Goal: Task Accomplishment & Management: Manage account settings

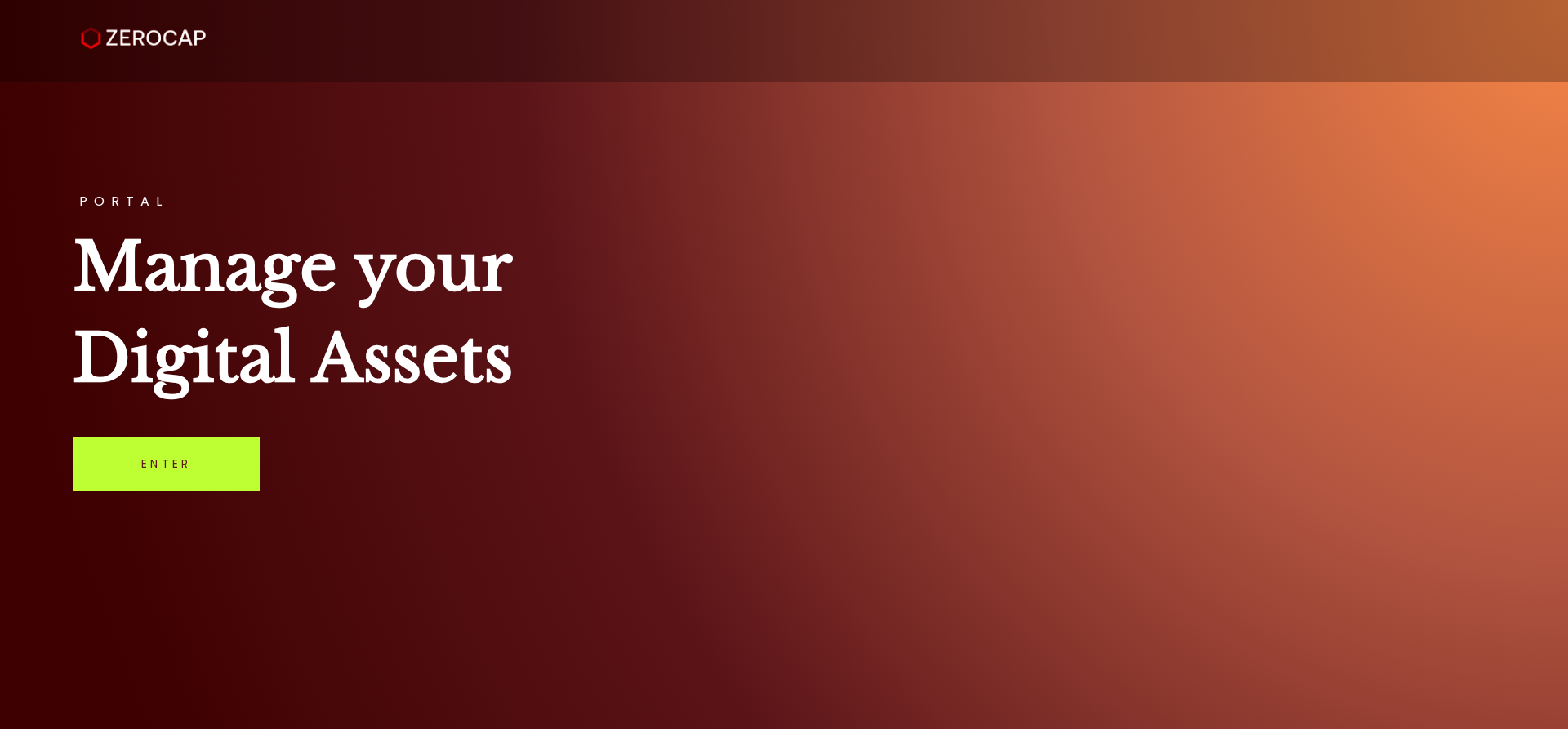
click at [186, 449] on link "Enter" at bounding box center [166, 464] width 187 height 54
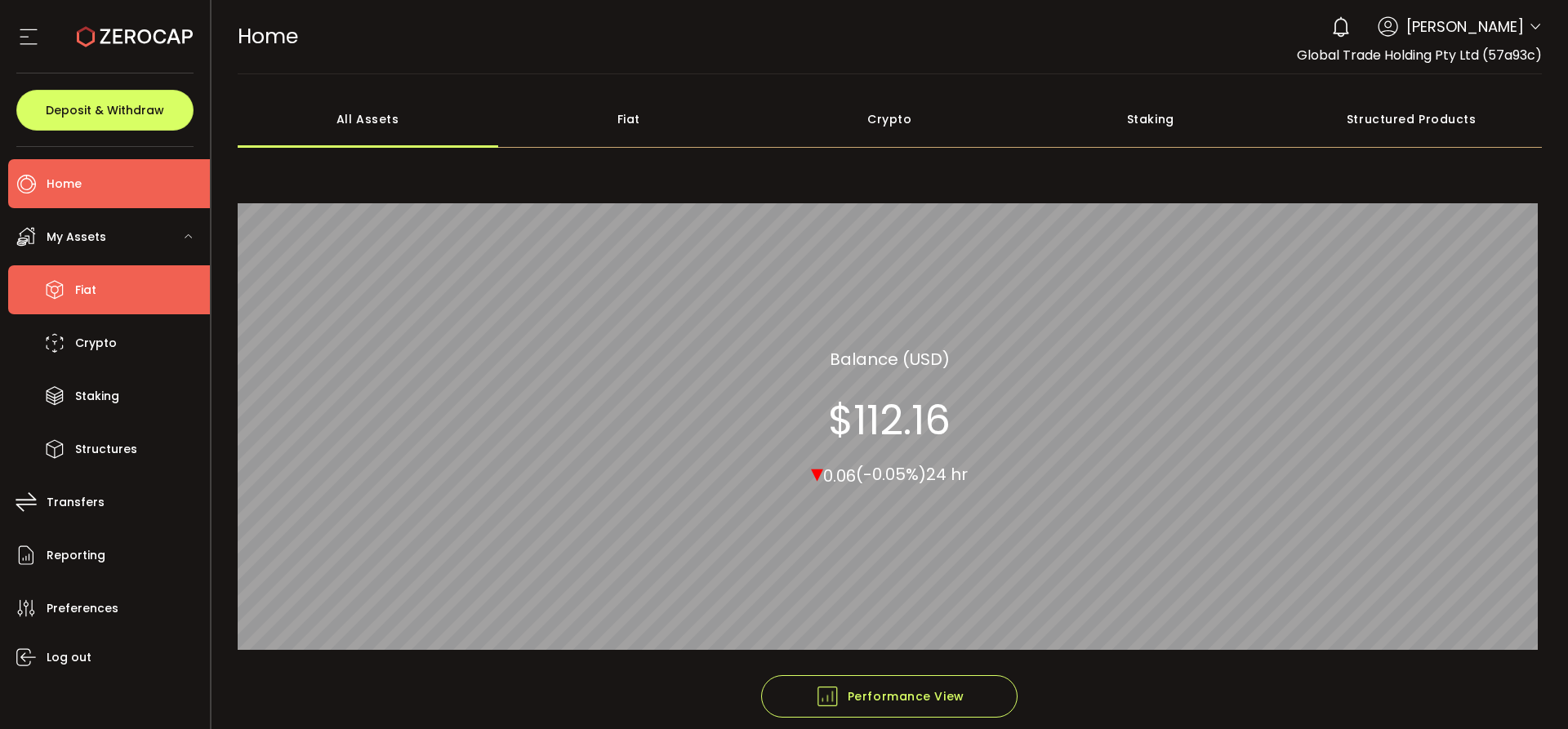
click at [88, 290] on span "Fiat" at bounding box center [85, 290] width 21 height 24
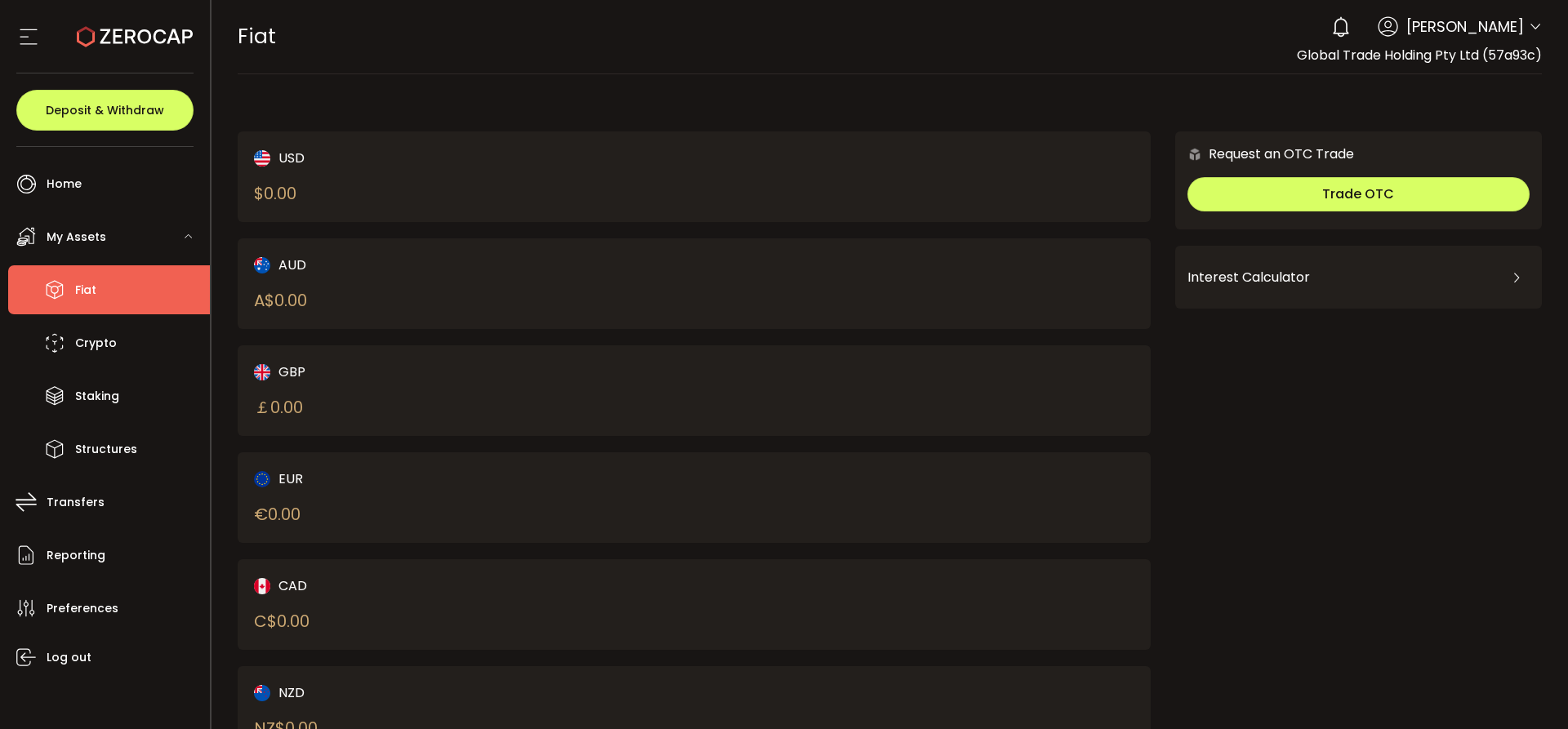
click at [752, 50] on div "FIAT Buy Power $0.00 USD Fiat Fiat Your verification is pending 0 Kashif Ahmed …" at bounding box center [890, 37] width 1305 height 73
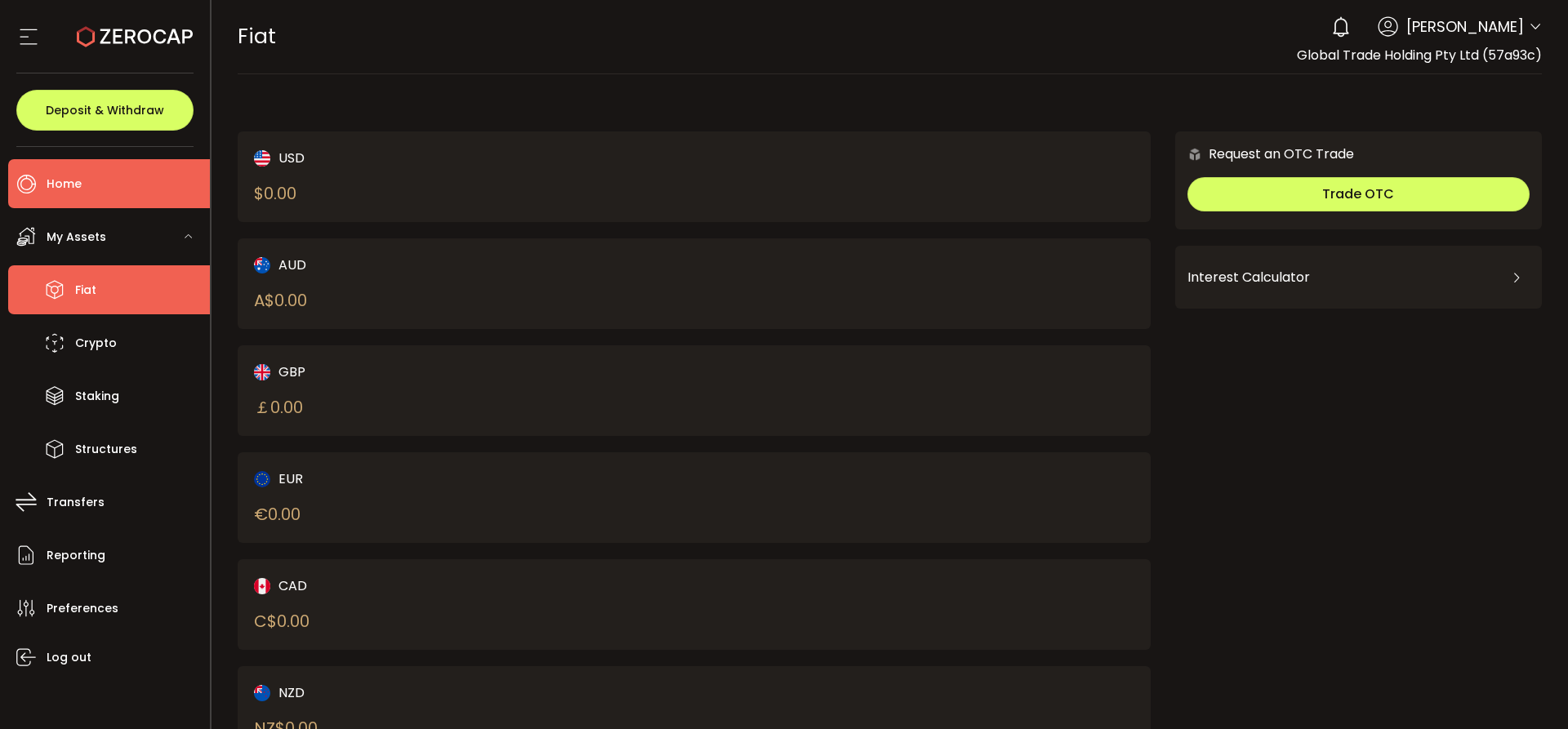
click at [60, 188] on span "Home" at bounding box center [64, 185] width 35 height 24
